Goal: Task Accomplishment & Management: Complete application form

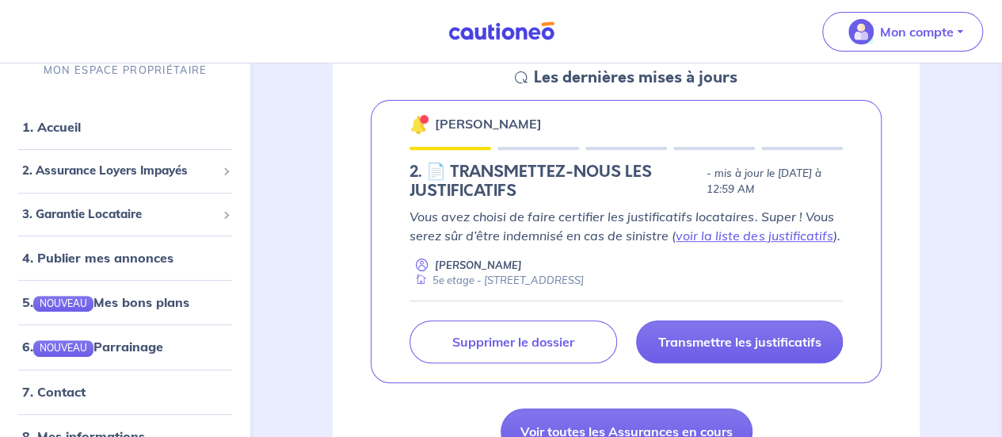
scroll to position [250, 0]
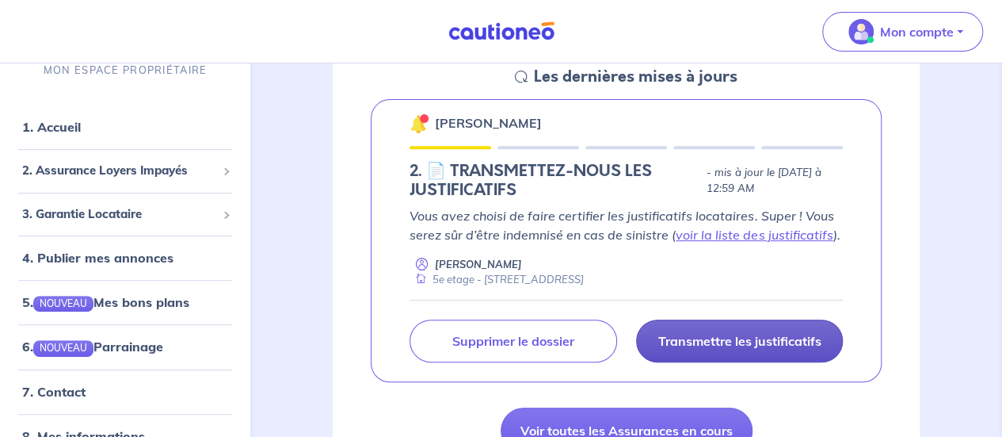
click at [711, 339] on p "Transmettre les justificatifs" at bounding box center [739, 341] width 163 height 16
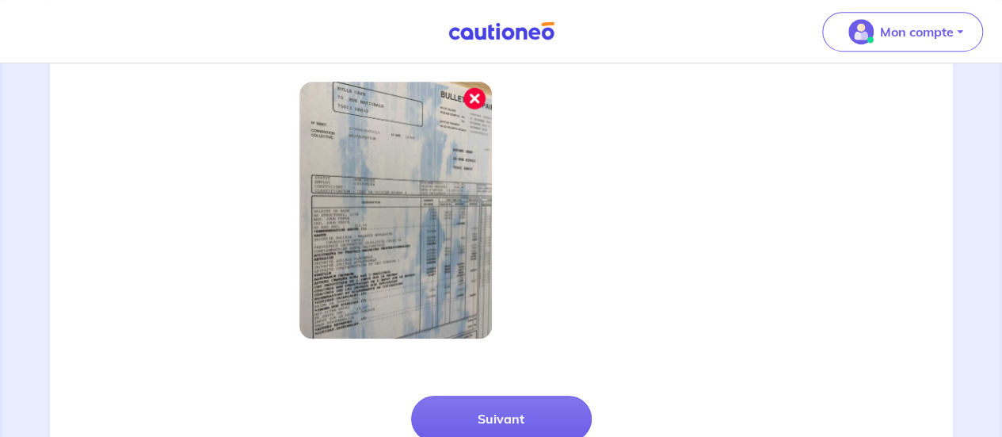
scroll to position [649, 0]
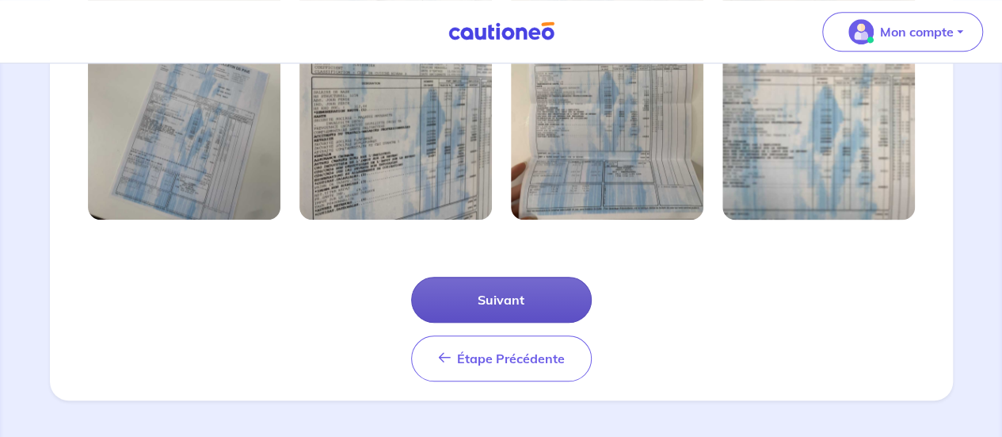
click at [488, 304] on button "Suivant" at bounding box center [501, 299] width 181 height 46
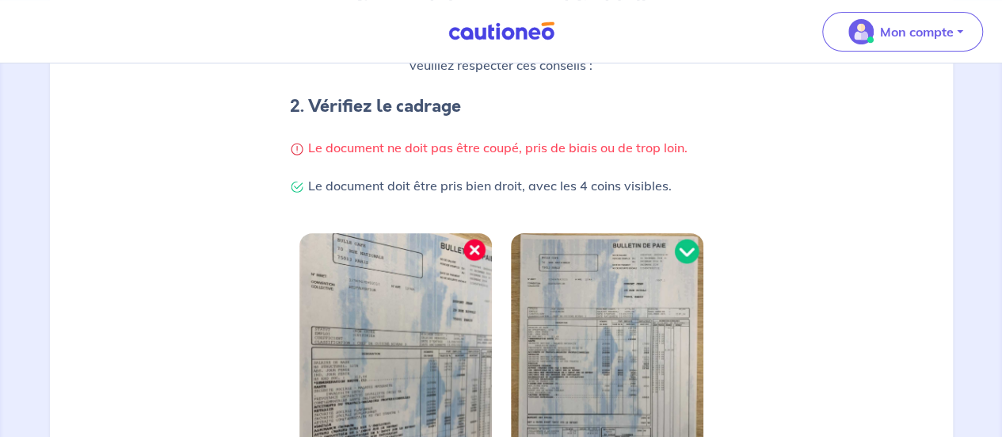
scroll to position [573, 0]
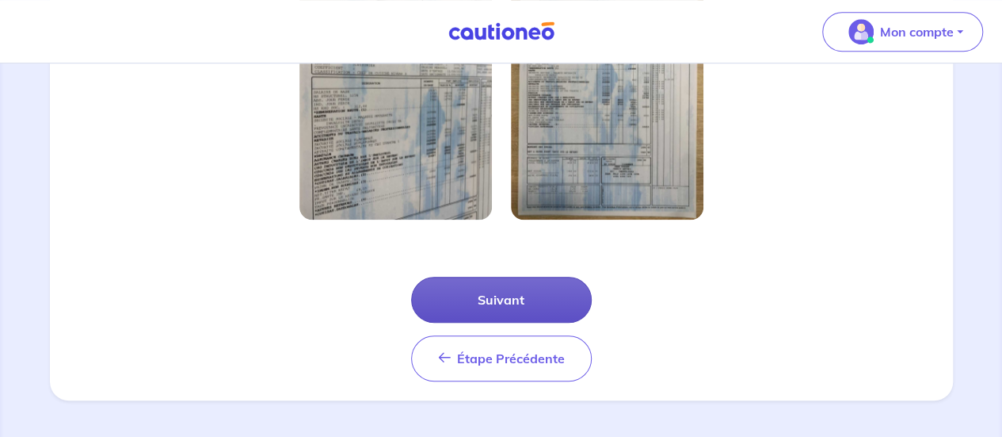
click at [488, 304] on button "Suivant" at bounding box center [501, 299] width 181 height 46
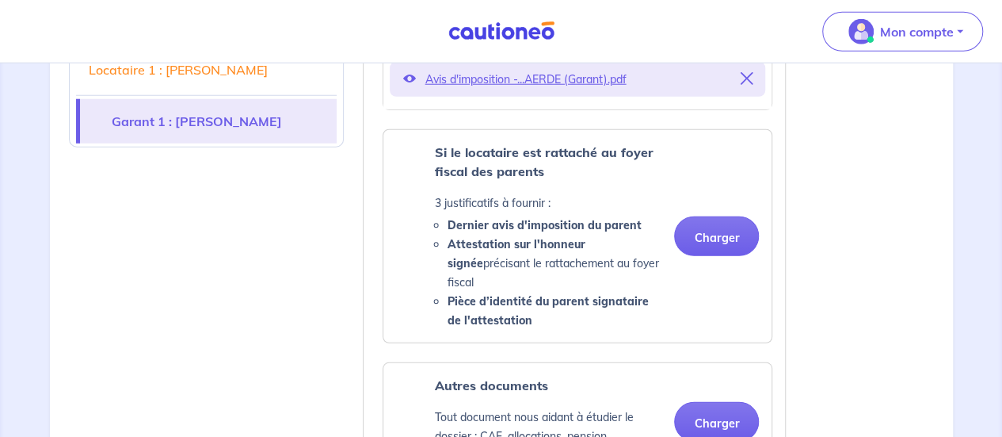
scroll to position [2122, 0]
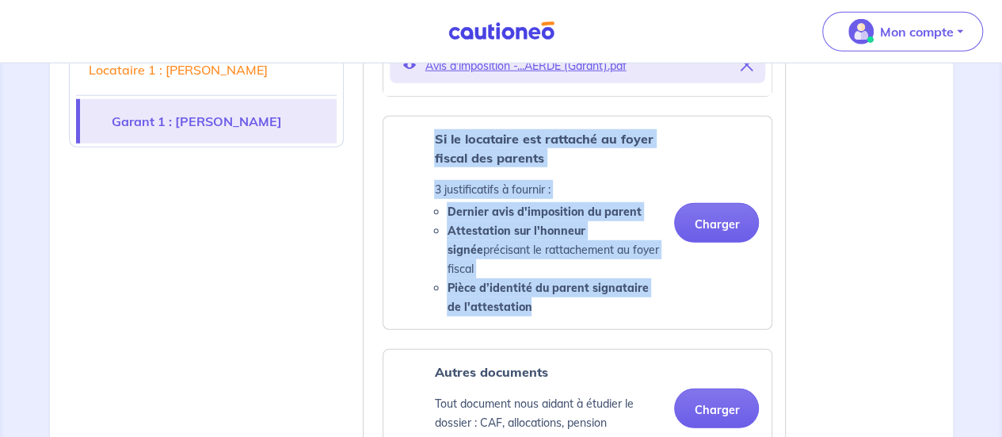
drag, startPoint x: 431, startPoint y: 145, endPoint x: 518, endPoint y: 300, distance: 178.1
click at [518, 300] on div "Si le locataire est rattaché au foyer fiscal des parents 3 justificatifs à four…" at bounding box center [528, 222] width 265 height 187
copy div "Si le locataire est rattaché au foyer fiscal des parents 3 justificatifs à four…"
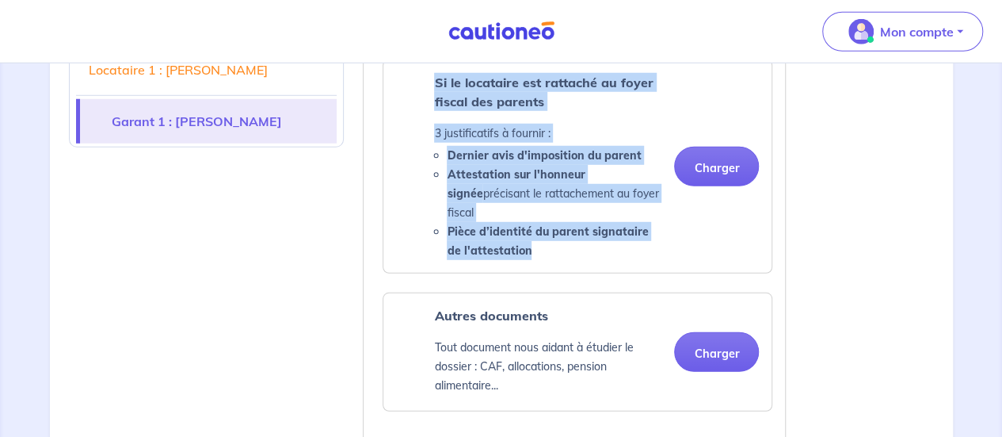
scroll to position [2178, 0]
